Goal: Task Accomplishment & Management: Manage account settings

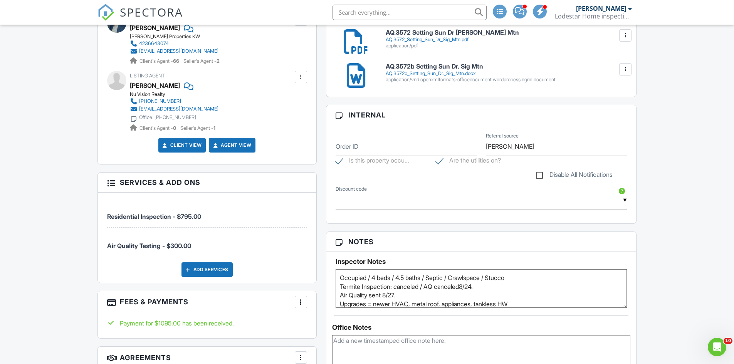
scroll to position [347, 0]
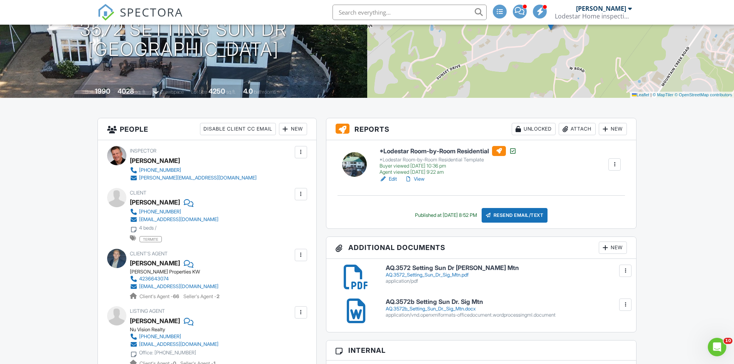
scroll to position [0, 0]
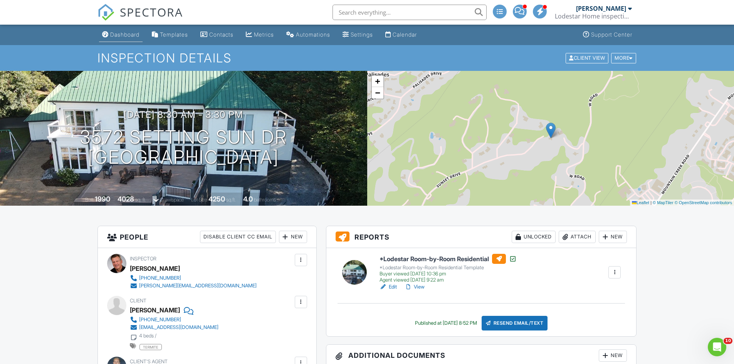
click at [120, 31] on div "Dashboard" at bounding box center [124, 34] width 29 height 7
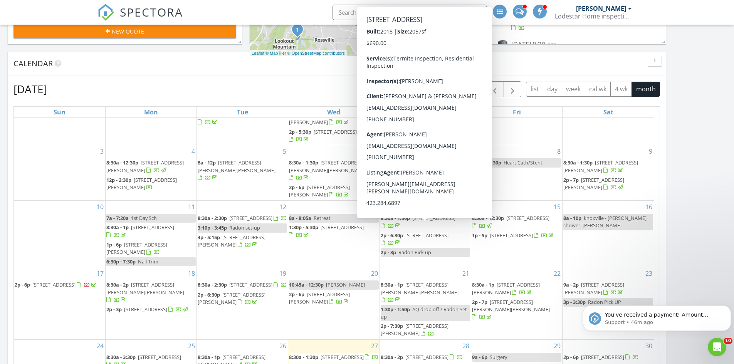
scroll to position [193, 0]
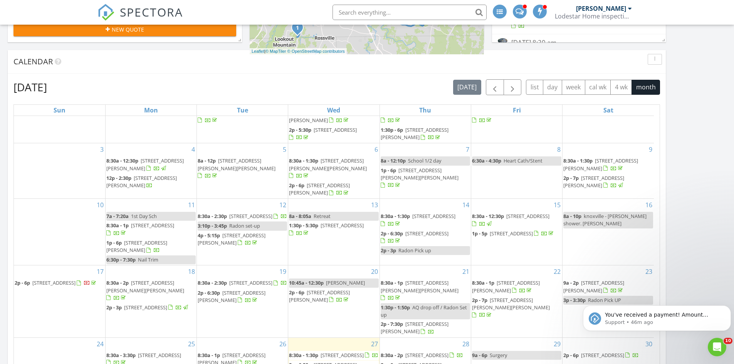
click at [719, 280] on div "Today Steve Hicks 8:30 am 5704 Pumpkin Pie Ln, Chattanooga, TN 37409 Steve Hick…" at bounding box center [367, 220] width 734 height 624
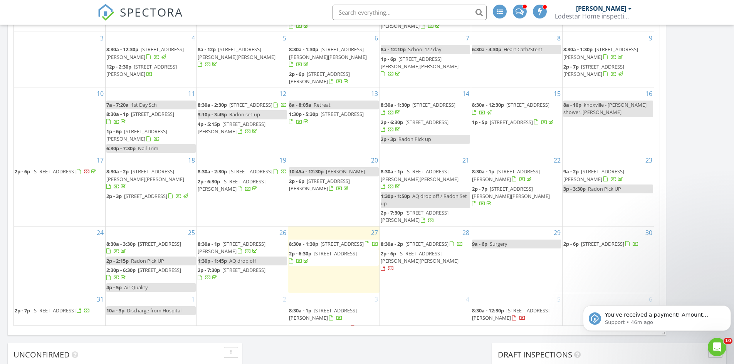
scroll to position [308, 0]
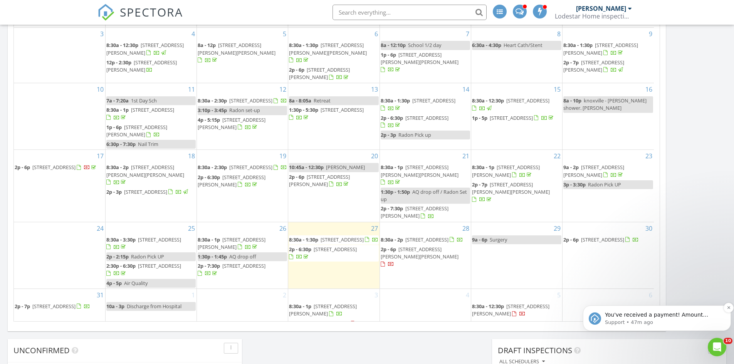
click at [684, 318] on p "You've received a payment! Amount $95.00 Fee $2.91 Net $92.09 Transaction # pi_…" at bounding box center [663, 315] width 116 height 8
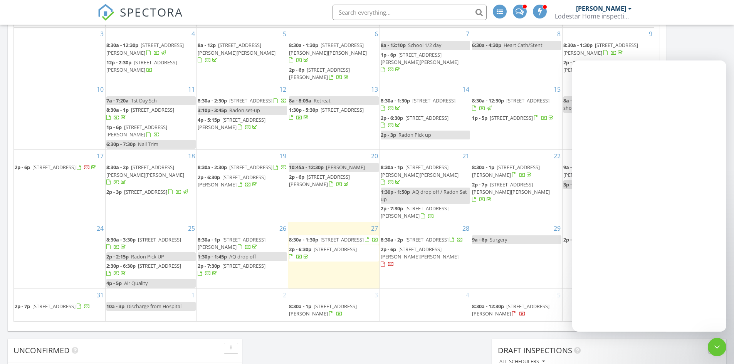
scroll to position [0, 0]
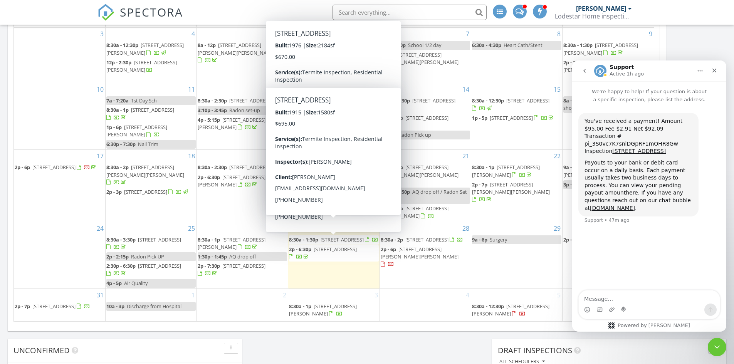
click at [324, 236] on span "[STREET_ADDRESS]" at bounding box center [342, 239] width 43 height 7
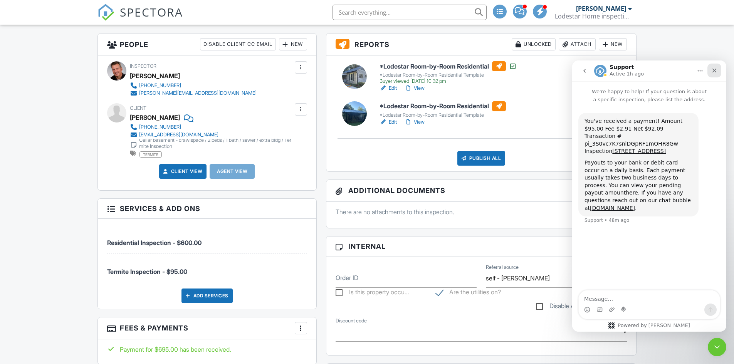
click at [715, 71] on icon "Close" at bounding box center [715, 71] width 4 height 4
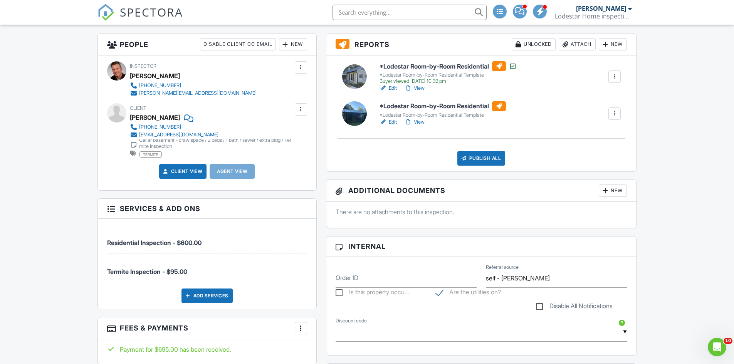
click at [608, 190] on div at bounding box center [606, 191] width 8 height 8
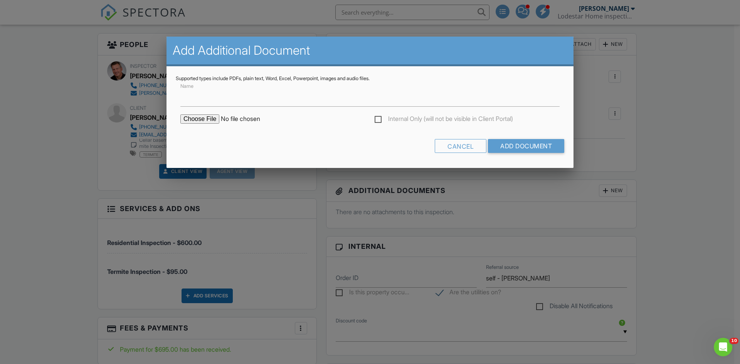
click at [195, 120] on input "file" at bounding box center [245, 118] width 131 height 9
type input "C:\fakepath\T.5704 Pumpkin Pie Ln Chatt.pdf"
click at [501, 147] on input "Add Document" at bounding box center [526, 146] width 76 height 14
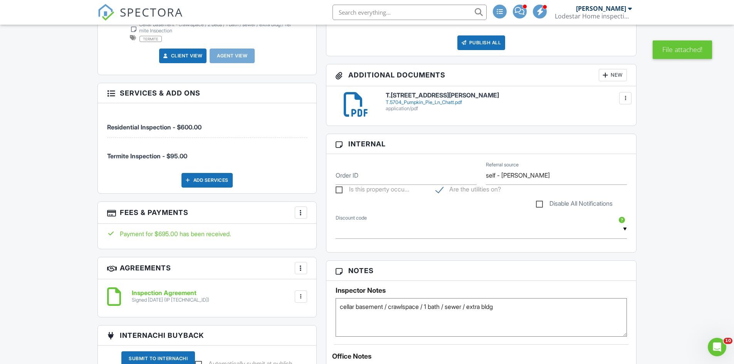
scroll to position [347, 0]
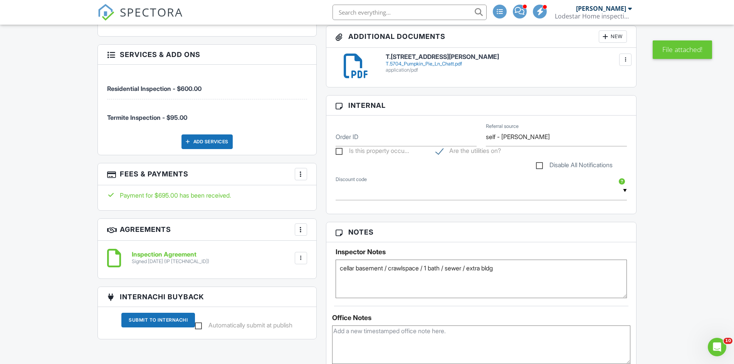
click at [518, 271] on textarea "cellar basement / crawlspace / 1 bath / sewer / extra bldg" at bounding box center [482, 279] width 292 height 39
type textarea "cellar basement / crawlspace / 1 bath / sewer / extra bldg Termite Inspection: …"
click at [677, 243] on div "Dashboard Templates Contacts Metrics Automations Settings Calendar Support Cent…" at bounding box center [367, 357] width 734 height 1359
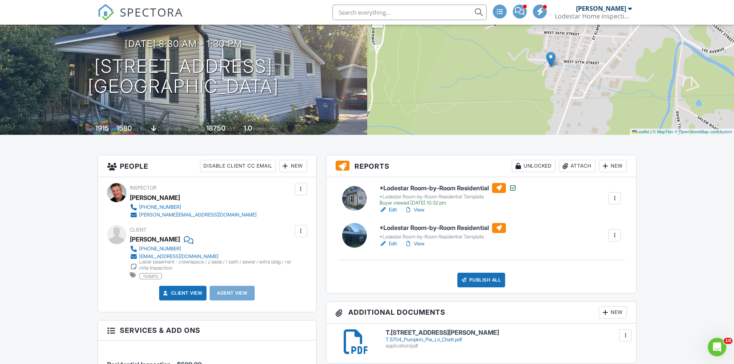
scroll to position [0, 0]
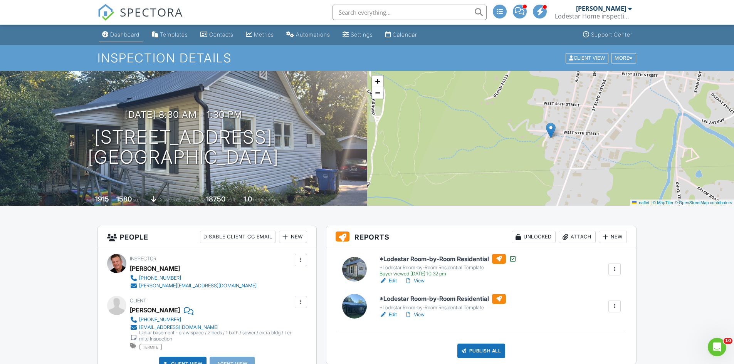
click at [118, 34] on div "Dashboard" at bounding box center [124, 34] width 29 height 7
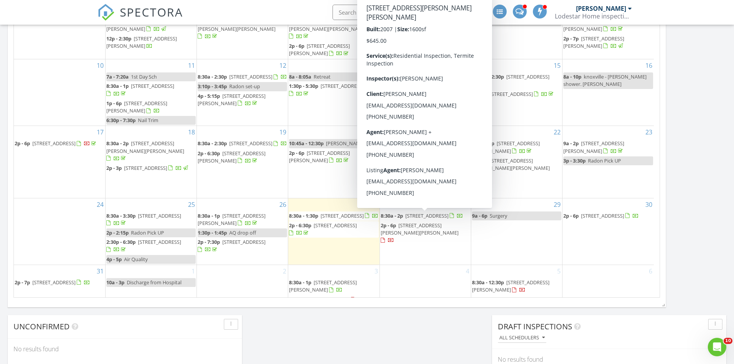
scroll to position [347, 0]
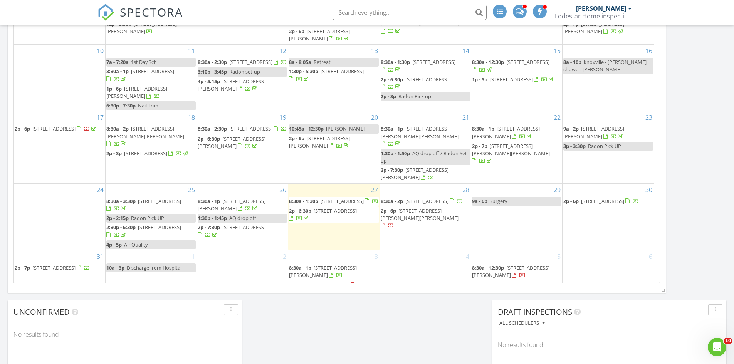
click at [371, 335] on div "[DATE] [PERSON_NAME] 8:30 am [STREET_ADDRESS] [PERSON_NAME] 41 minutes drive ti…" at bounding box center [367, 65] width 734 height 624
